Goal: Contribute content

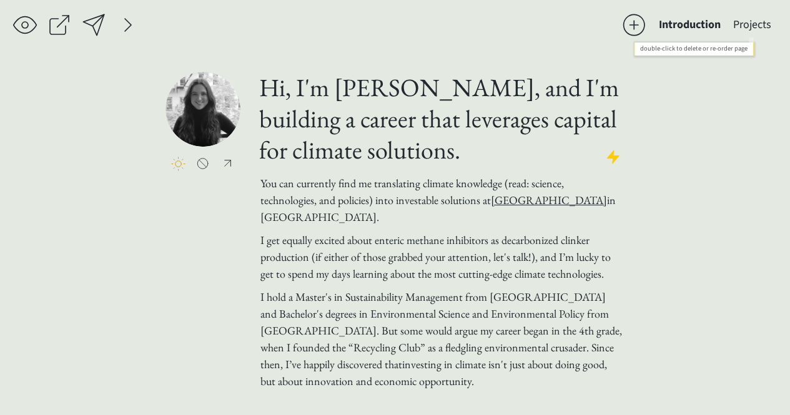
click at [757, 19] on button "Projects" at bounding box center [752, 24] width 51 height 25
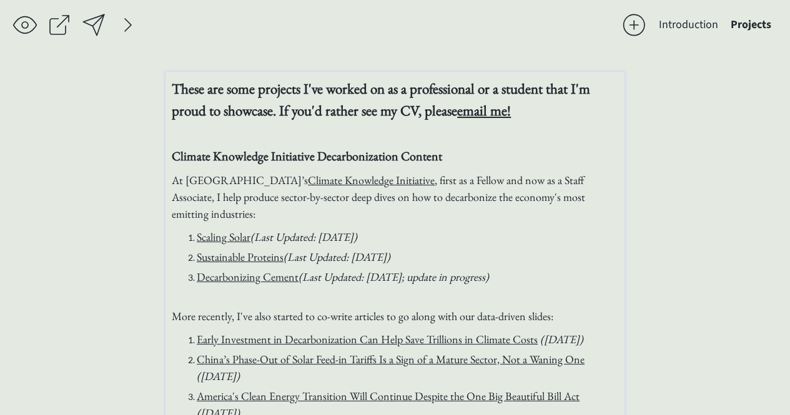
click at [267, 237] on span "(Last Updated: [DATE])" at bounding box center [303, 237] width 107 height 14
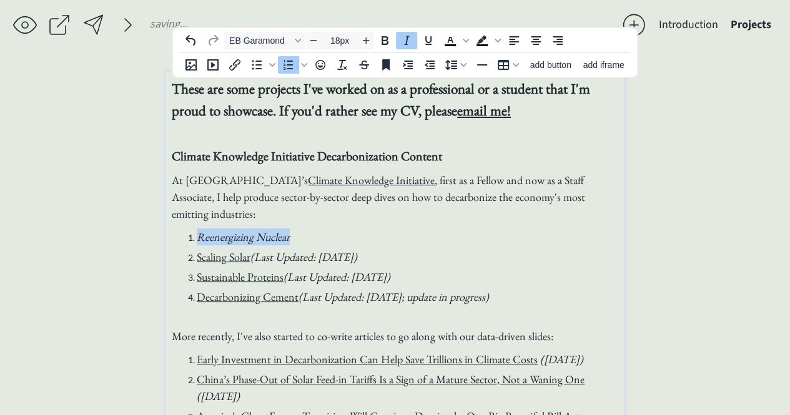
drag, startPoint x: 292, startPoint y: 235, endPoint x: 196, endPoint y: 238, distance: 95.6
click at [197, 238] on li "Reenergizing Nuclear" at bounding box center [408, 237] width 422 height 17
click at [314, 237] on li "Reenergizing Nuclear" at bounding box center [408, 237] width 422 height 17
click at [215, 257] on link "Scaling Solar" at bounding box center [224, 257] width 54 height 14
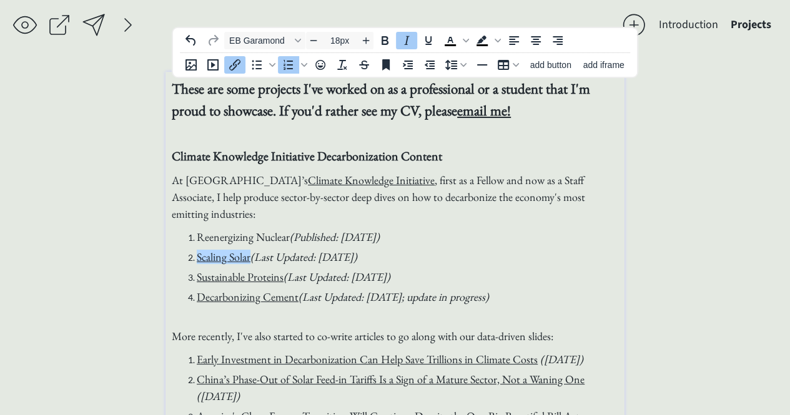
click at [239, 52] on div "EB Garamond 18px To open the popup, press Shift+Enter To open the popup, press …" at bounding box center [374, 40] width 403 height 24
click at [236, 61] on icon "Insert/edit link" at bounding box center [234, 64] width 11 height 11
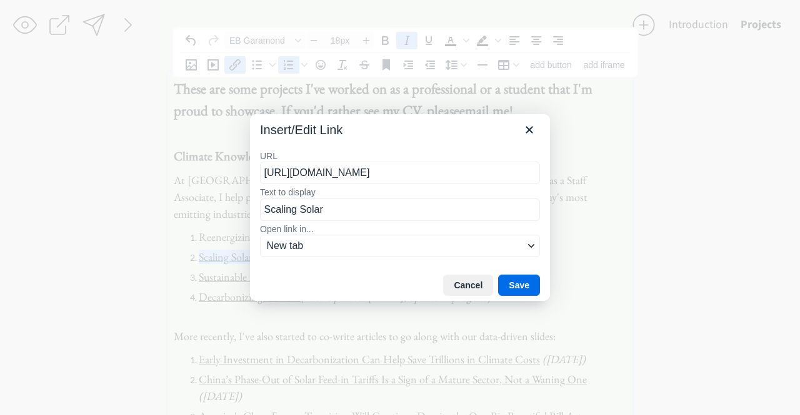
click at [375, 174] on input "[URL][DOMAIN_NAME]" at bounding box center [400, 173] width 280 height 22
click at [375, 173] on input "[URL][DOMAIN_NAME]" at bounding box center [400, 173] width 280 height 22
click at [528, 137] on icon "Close" at bounding box center [529, 129] width 15 height 15
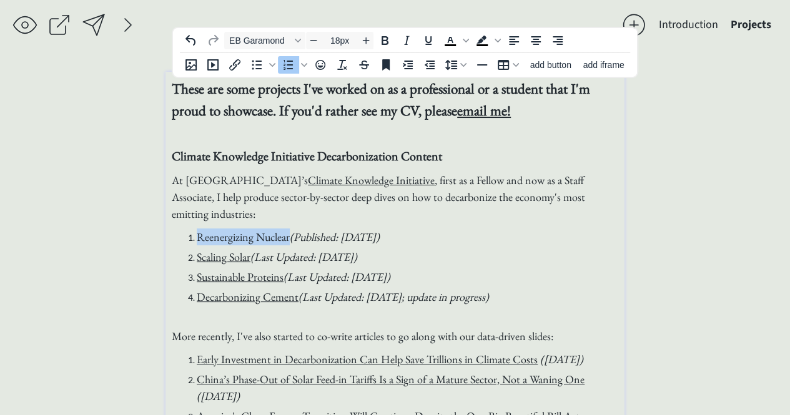
drag, startPoint x: 290, startPoint y: 236, endPoint x: 192, endPoint y: 237, distance: 97.4
click at [197, 239] on li "Reenergizing Nuclear (Published: [DATE])" at bounding box center [408, 237] width 422 height 17
click at [261, 234] on icon "Link" at bounding box center [254, 241] width 15 height 15
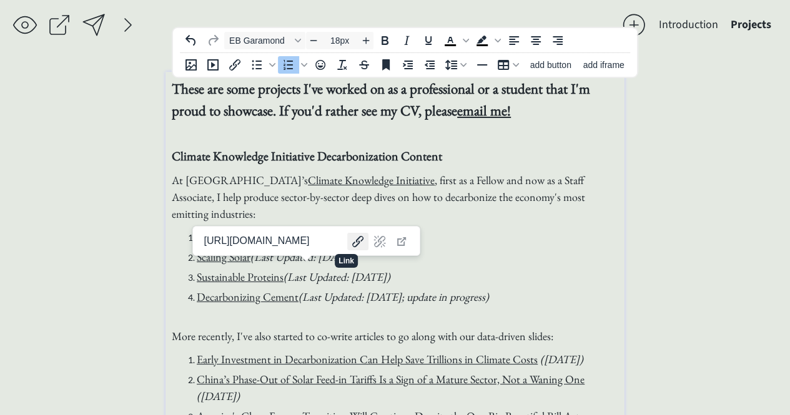
scroll to position [0, 117]
type input "[URL][DOMAIN_NAME]"
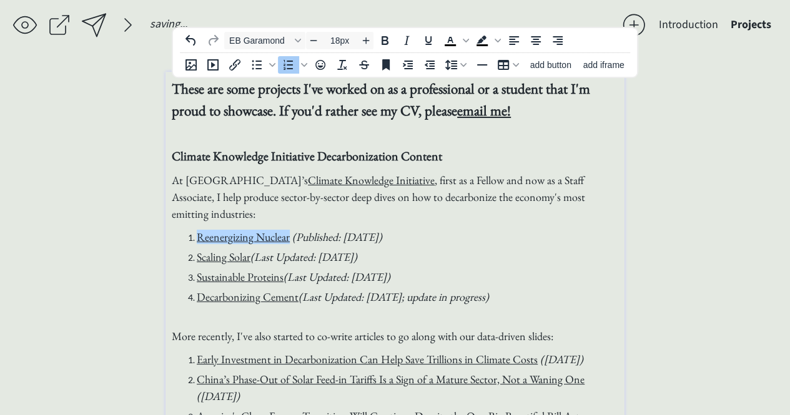
click at [442, 238] on li "Reenergizing Nuclear (Published: [DATE])" at bounding box center [408, 237] width 422 height 17
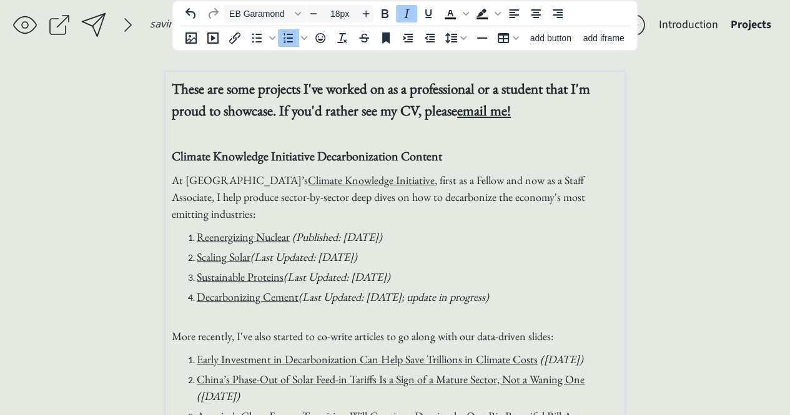
scroll to position [62, 0]
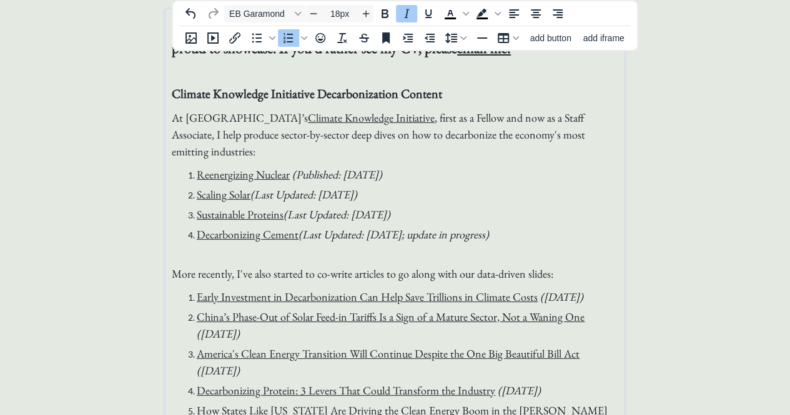
click at [197, 295] on li "Early Investment in Decarbonization Can Help Save Trillions in Climate Costs ([…" at bounding box center [408, 297] width 422 height 17
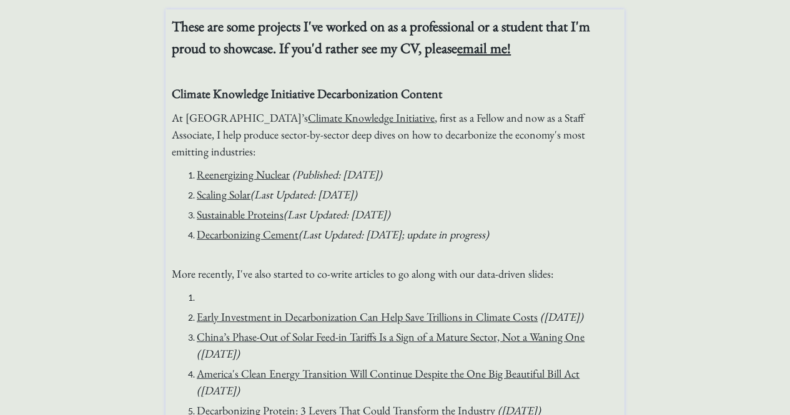
click at [232, 298] on li at bounding box center [408, 297] width 422 height 17
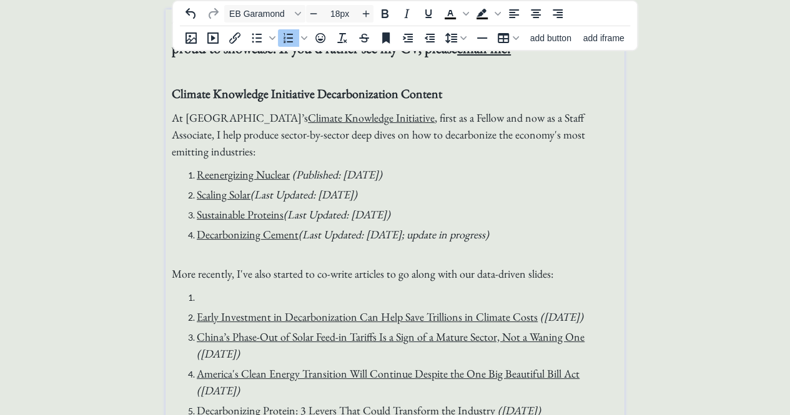
click at [235, 301] on li at bounding box center [408, 297] width 422 height 17
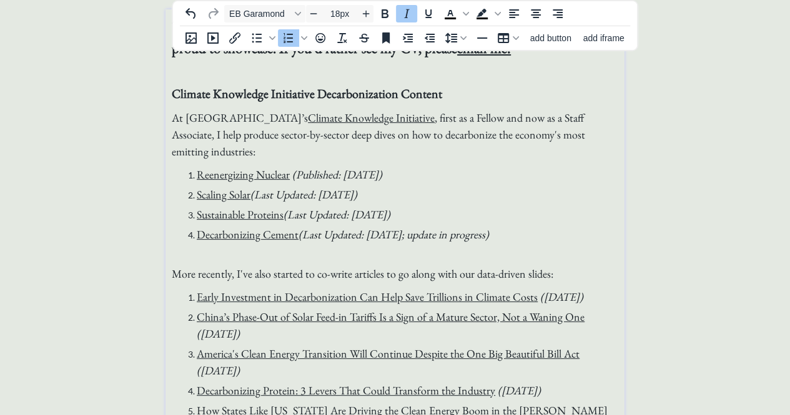
click at [382, 175] on em "(Published: [DATE])" at bounding box center [337, 174] width 90 height 14
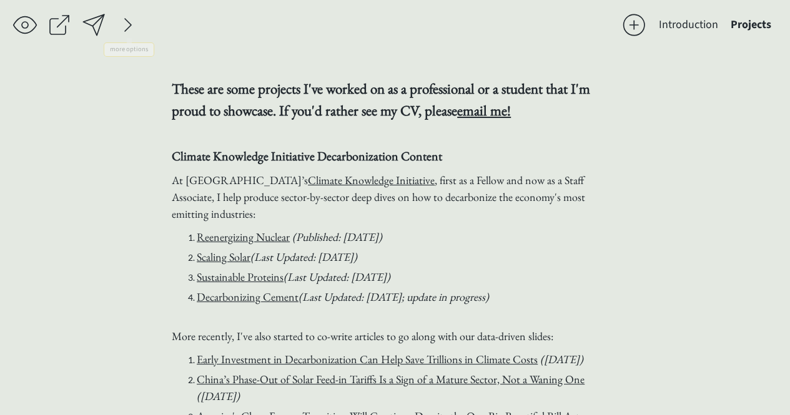
click at [96, 26] on div at bounding box center [93, 24] width 25 height 25
